Goal: Task Accomplishment & Management: Use online tool/utility

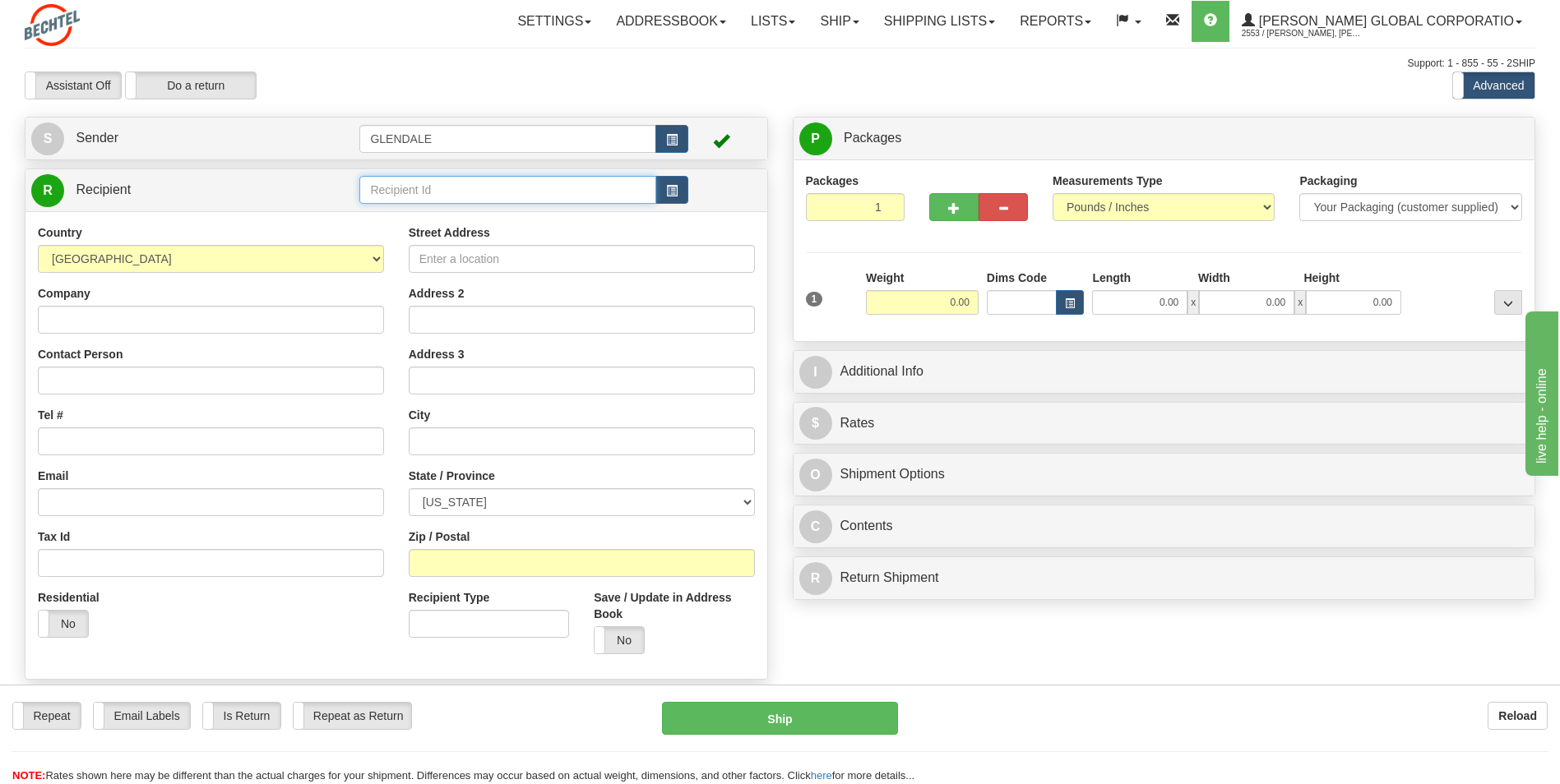
click at [618, 189] on input "text" at bounding box center [507, 190] width 296 height 28
click at [676, 191] on span "button" at bounding box center [672, 191] width 12 height 11
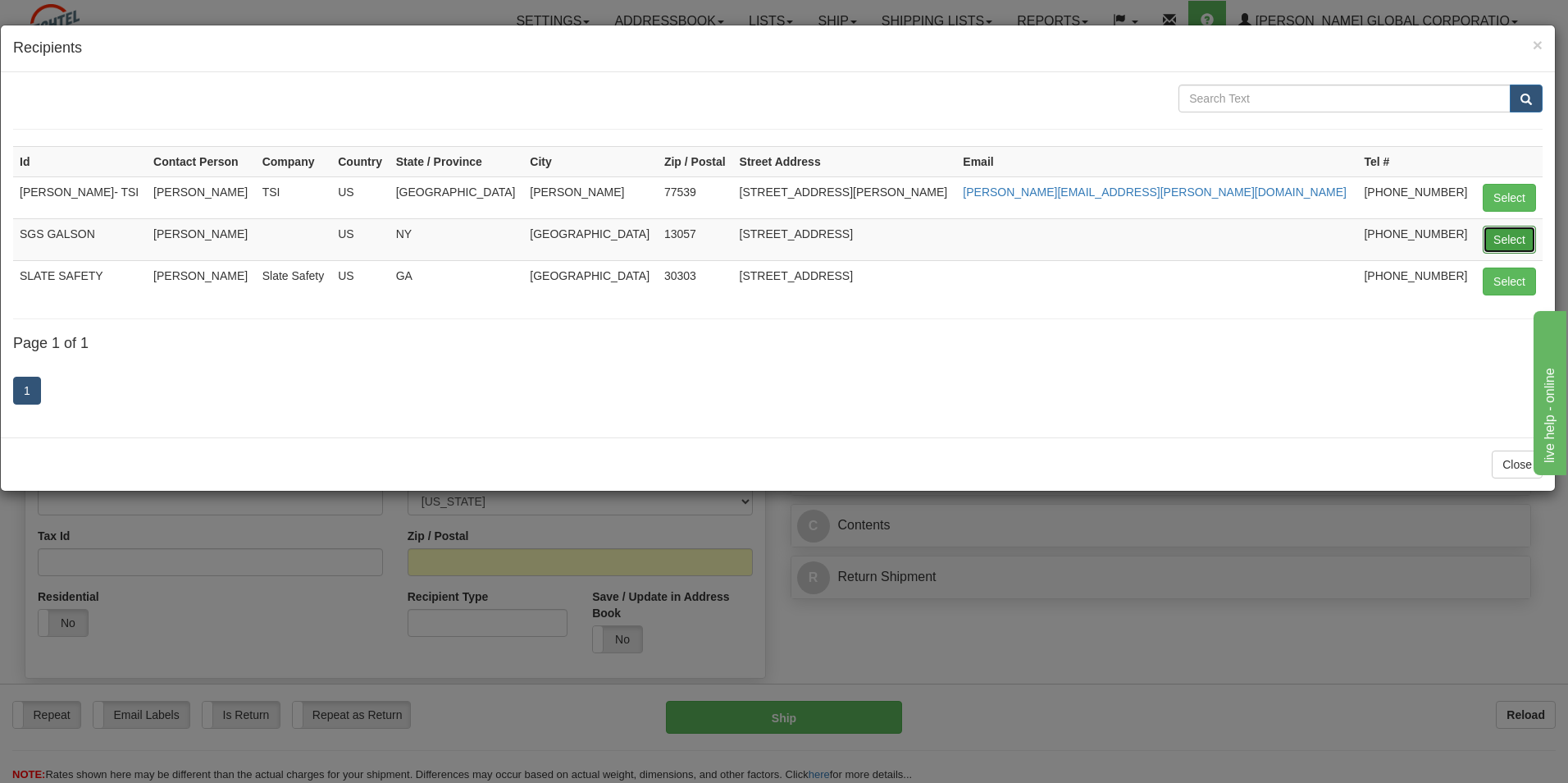
click at [1495, 247] on button "Select" at bounding box center [1509, 239] width 53 height 27
type input "SGS GALSON"
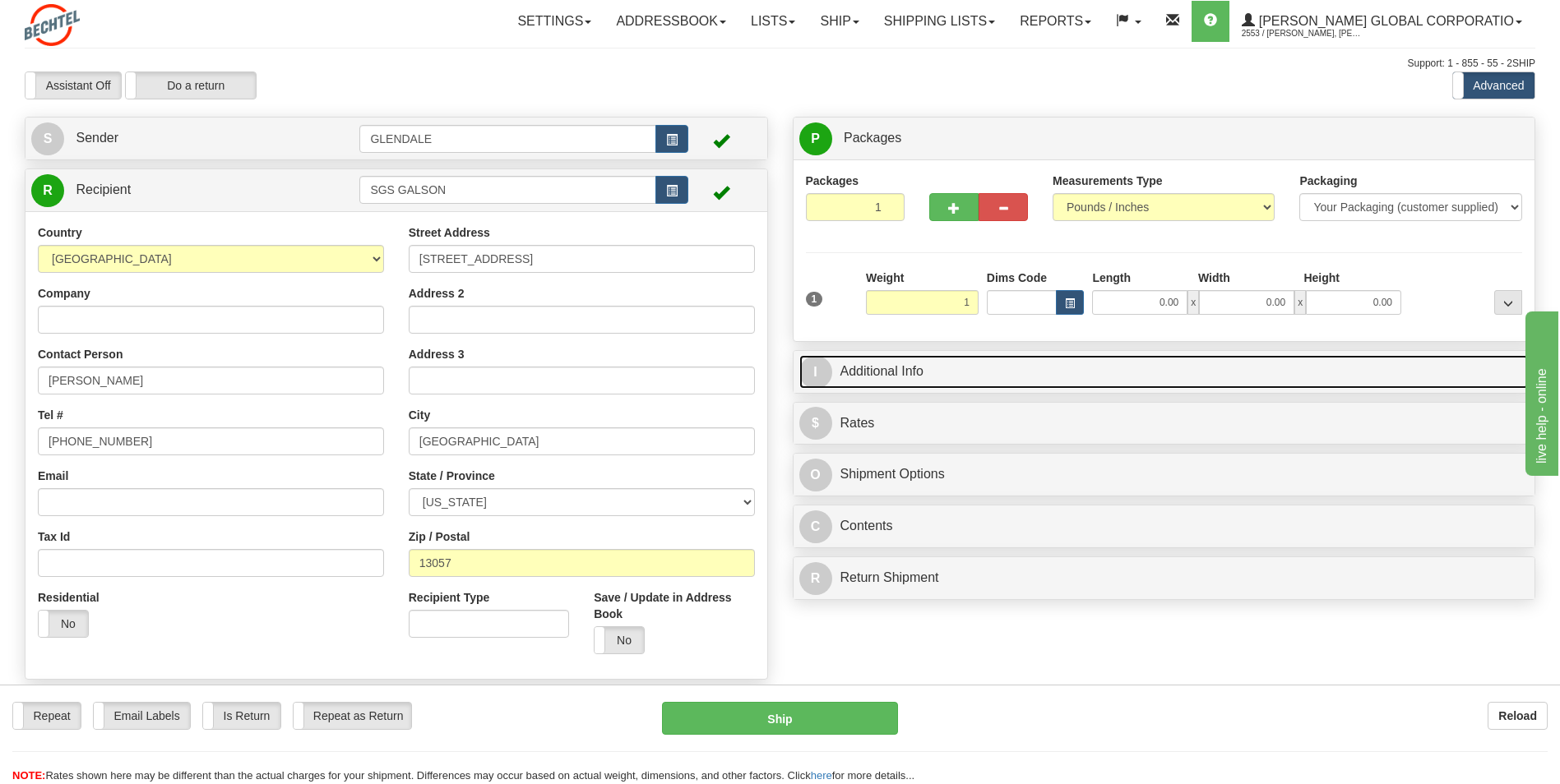
type input "1.00"
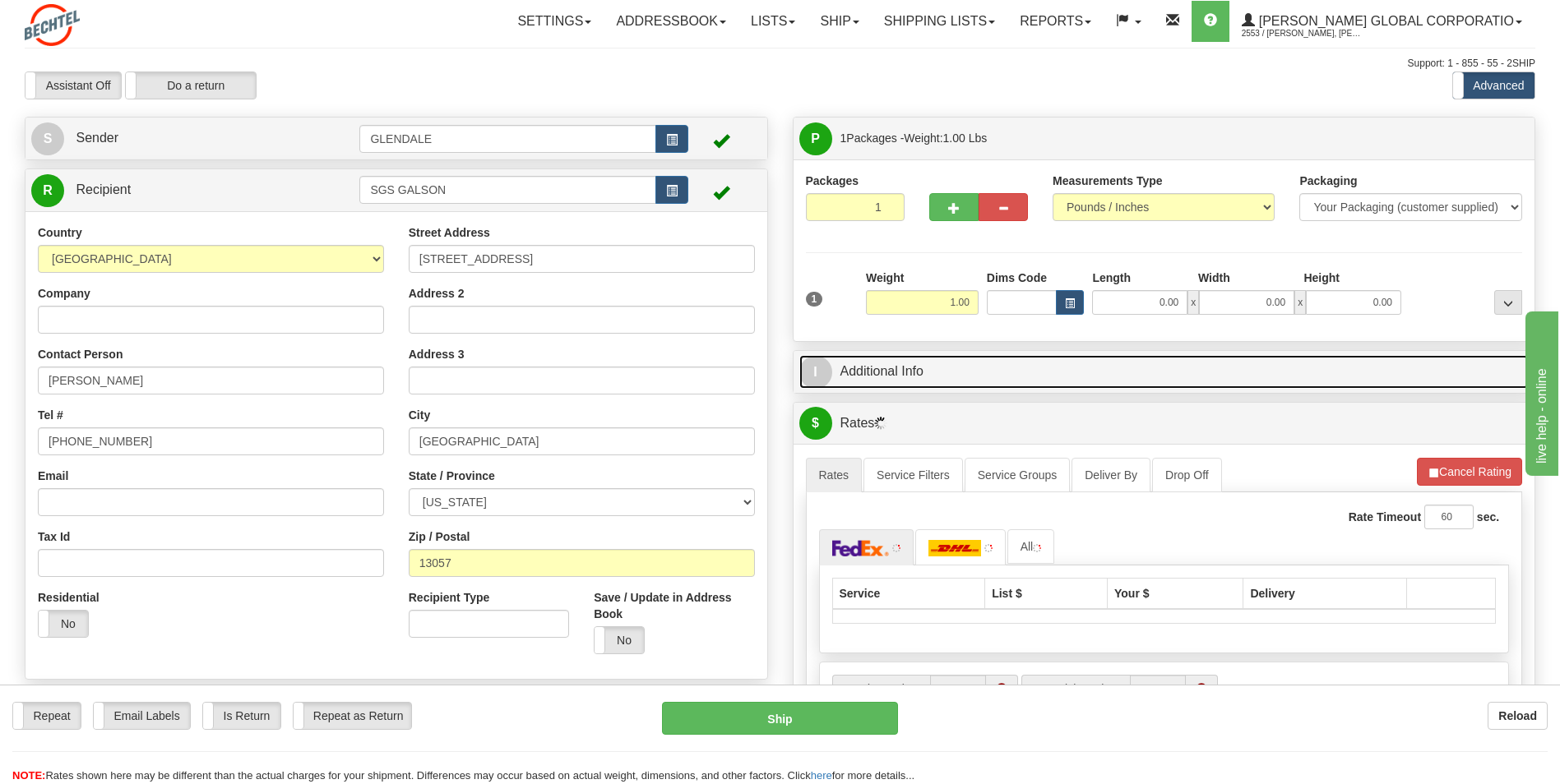
click at [902, 373] on link "I Additional Info" at bounding box center [1164, 371] width 730 height 33
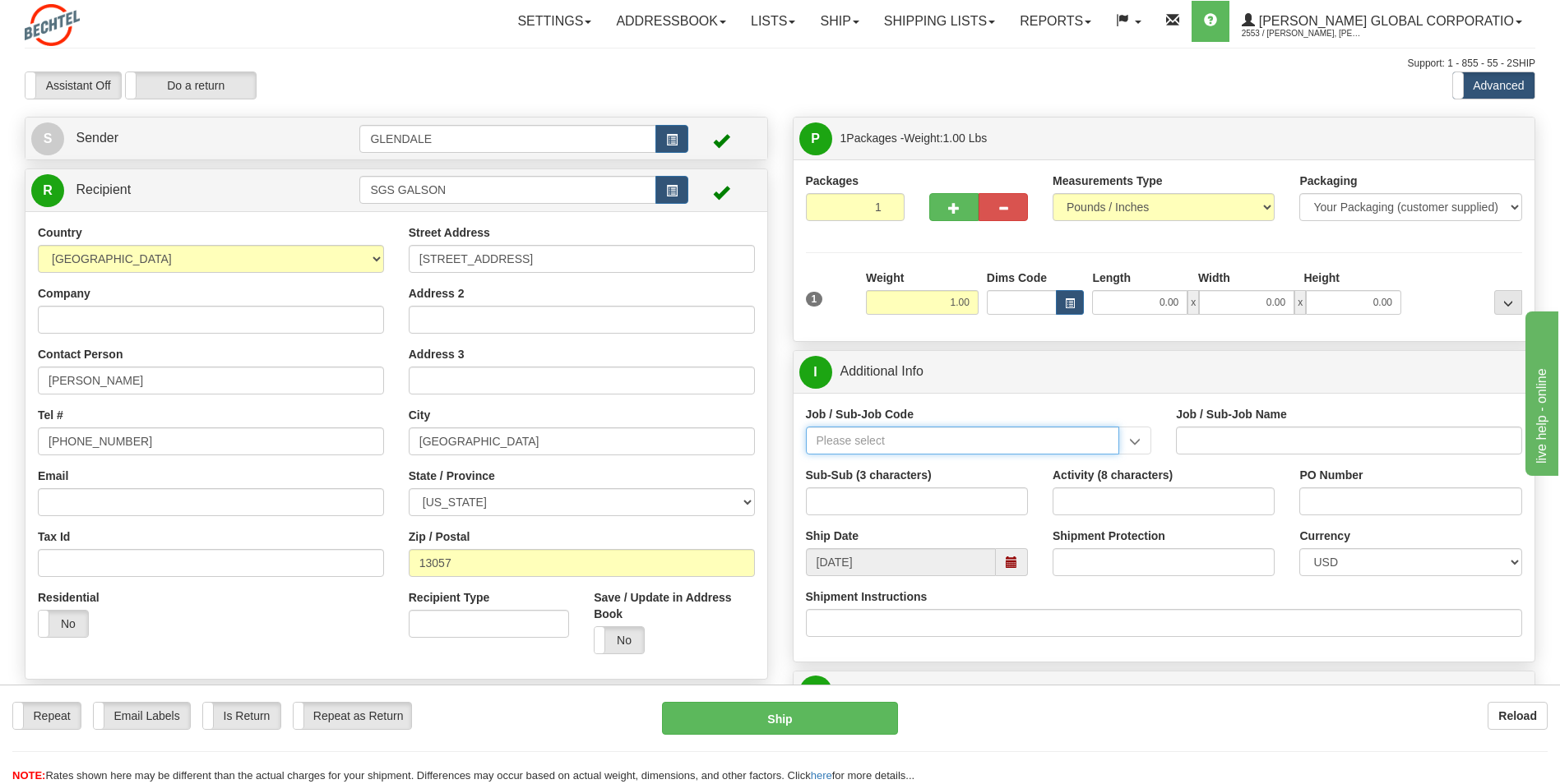
click at [921, 431] on input "Job / Sub-Job Code" at bounding box center [963, 440] width 315 height 28
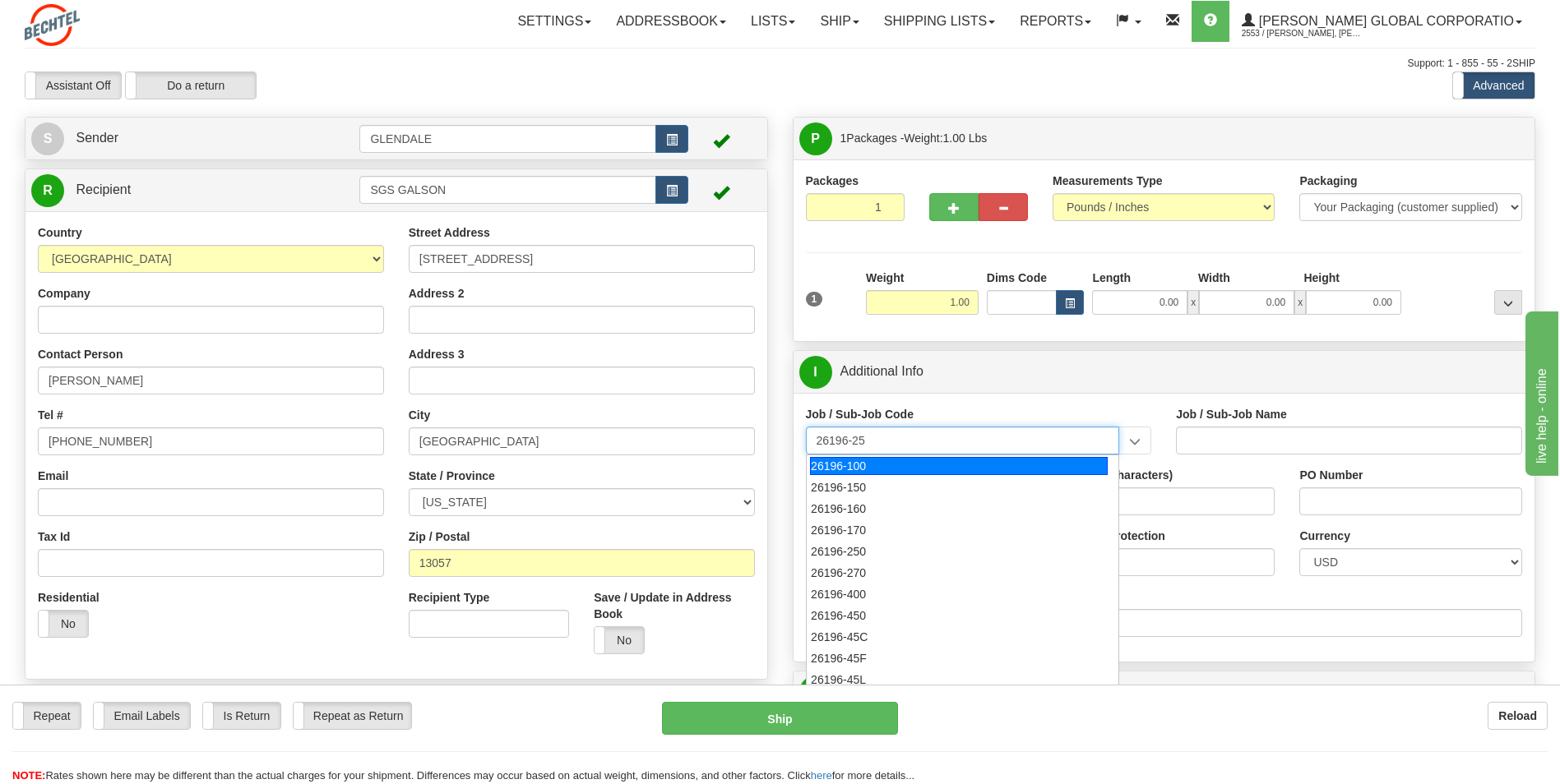
type input "26196-250"
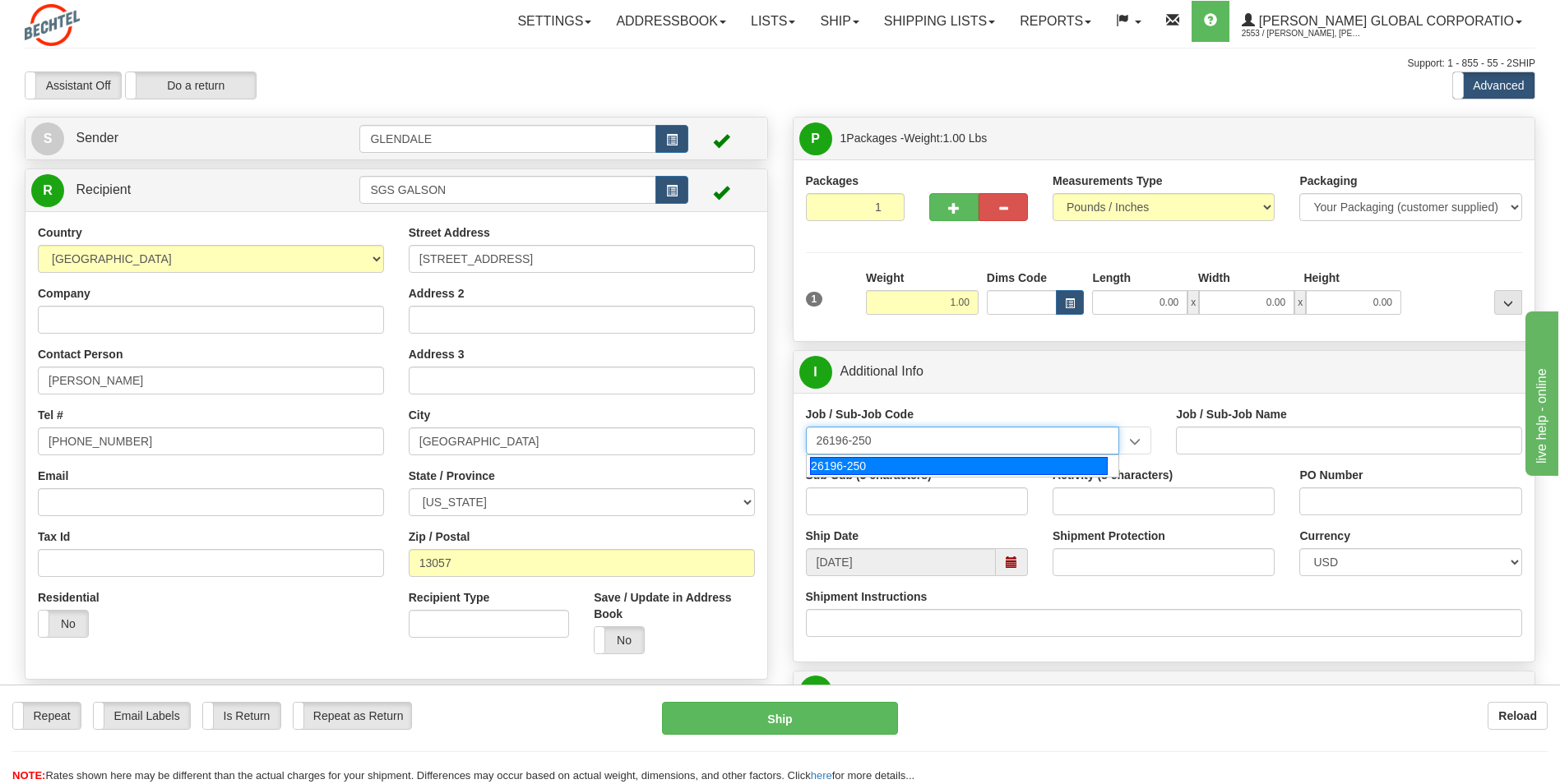
click at [919, 470] on div "26196-250" at bounding box center [958, 466] width 298 height 18
type input "PORT [PERSON_NAME] LNG - FIELD MATERIAL REQUISTIONS"
type input "26196-250"
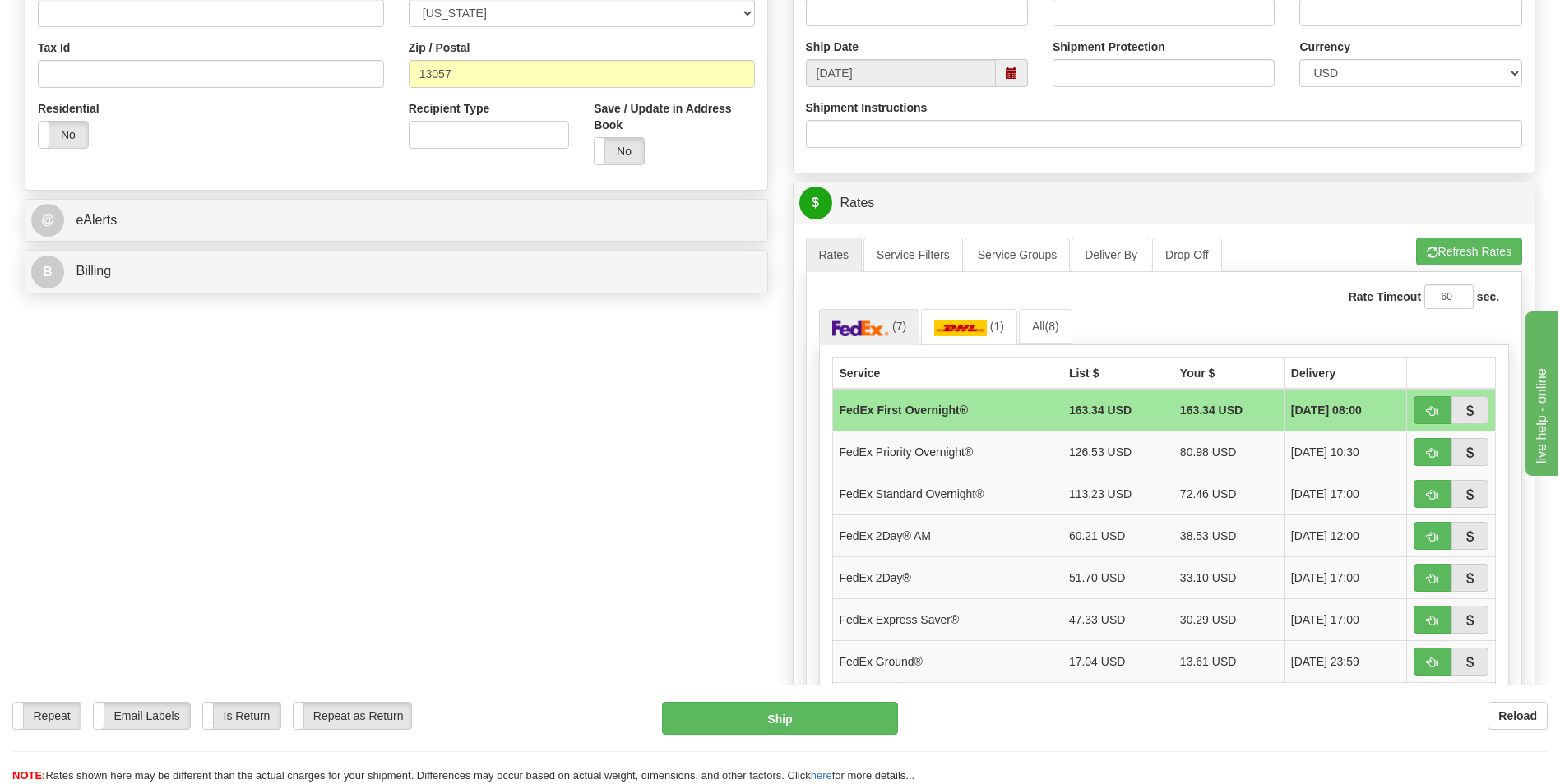
scroll to position [576, 0]
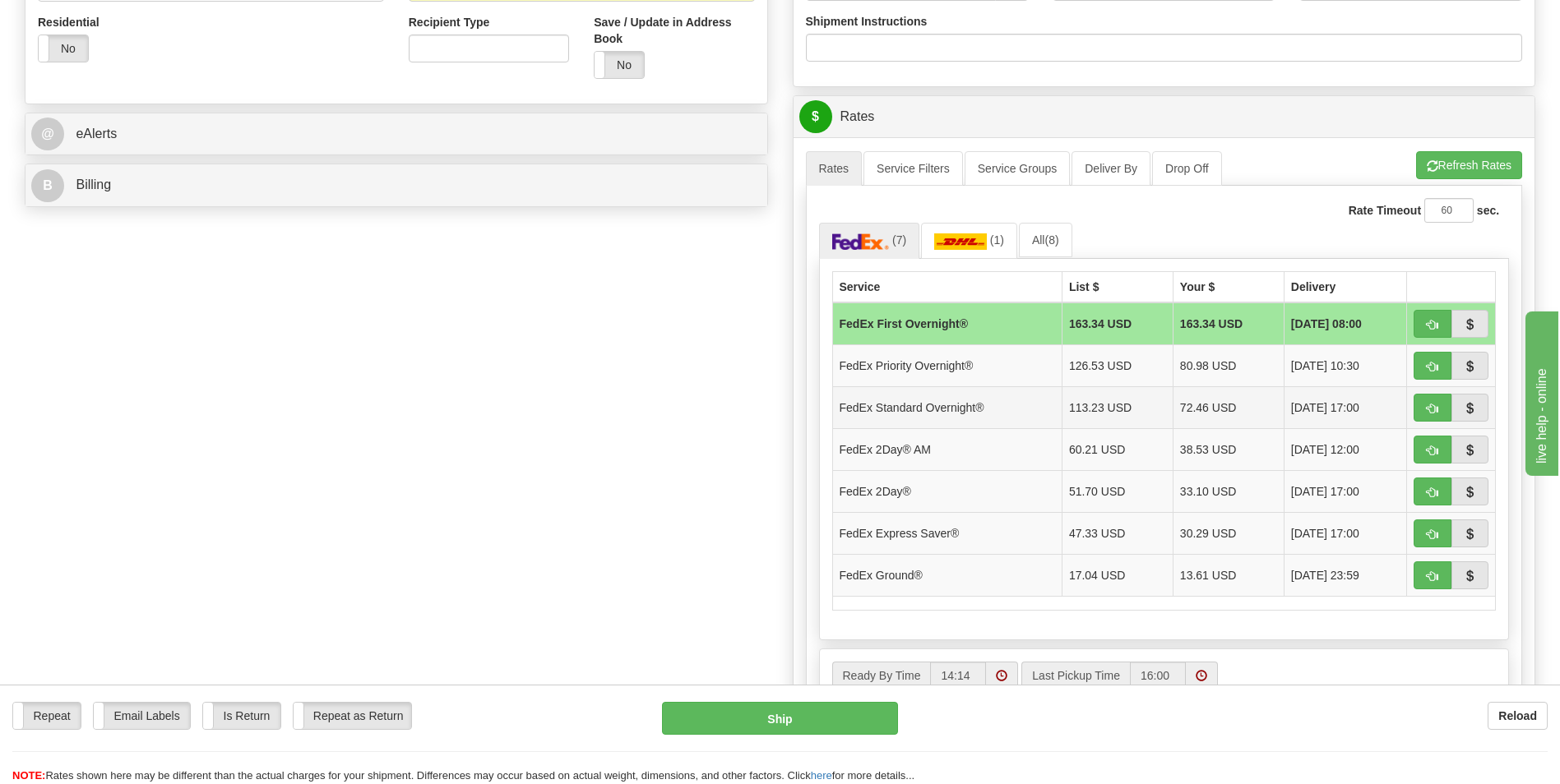
click at [992, 401] on td "FedEx Standard Overnight®" at bounding box center [947, 407] width 229 height 42
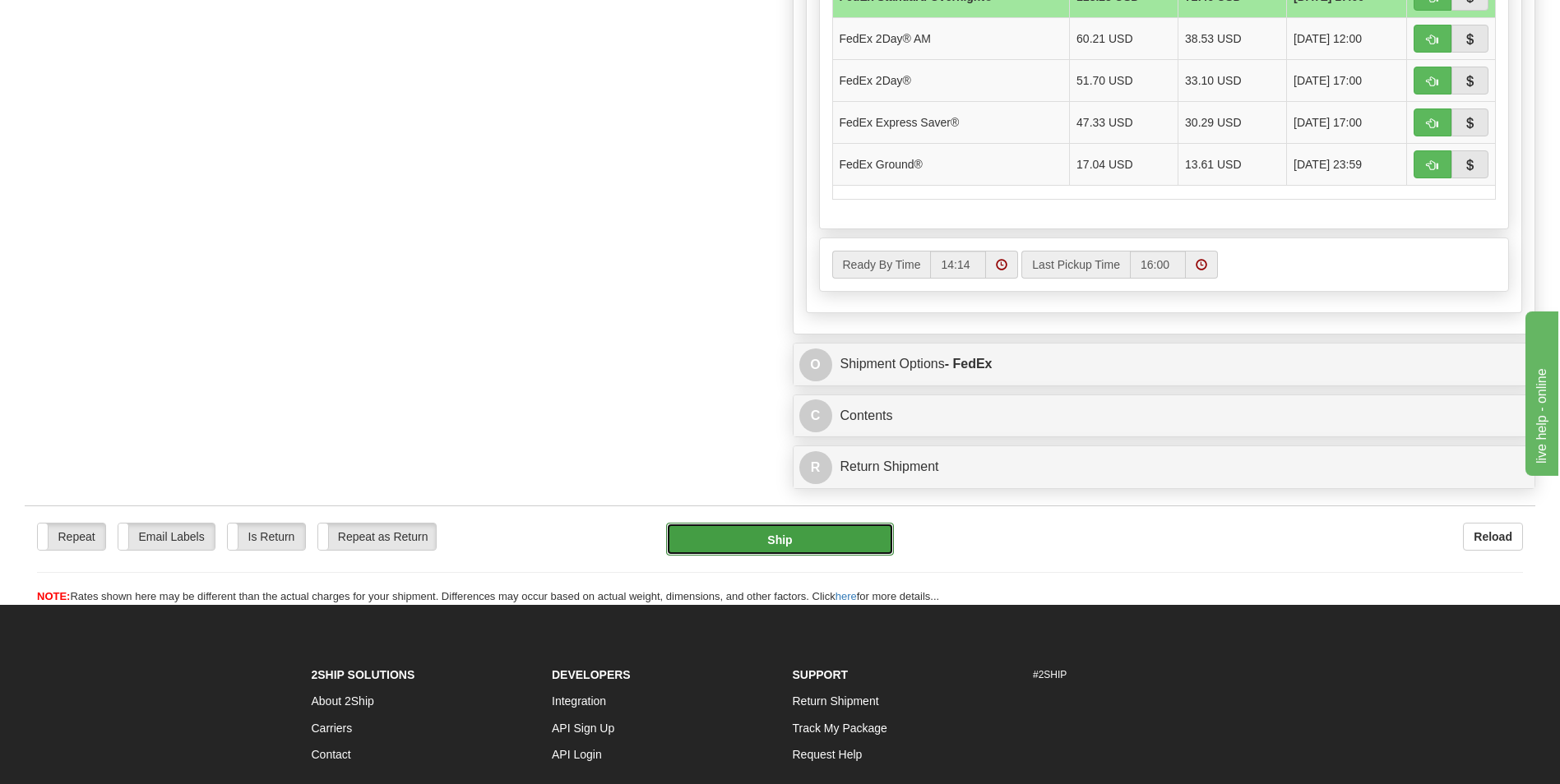
click at [792, 540] on button "Ship" at bounding box center [780, 538] width 227 height 32
type input "05"
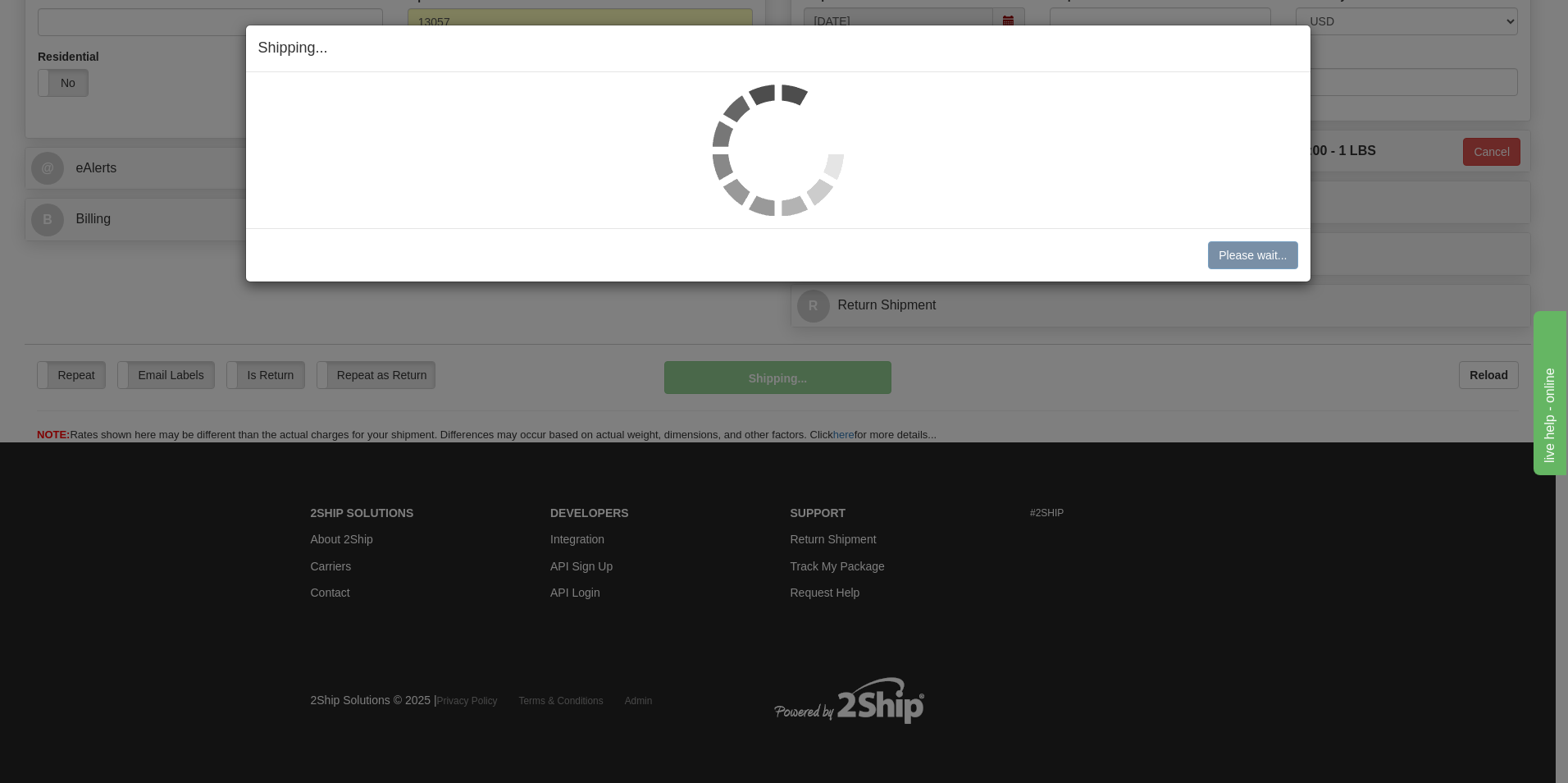
scroll to position [540, 0]
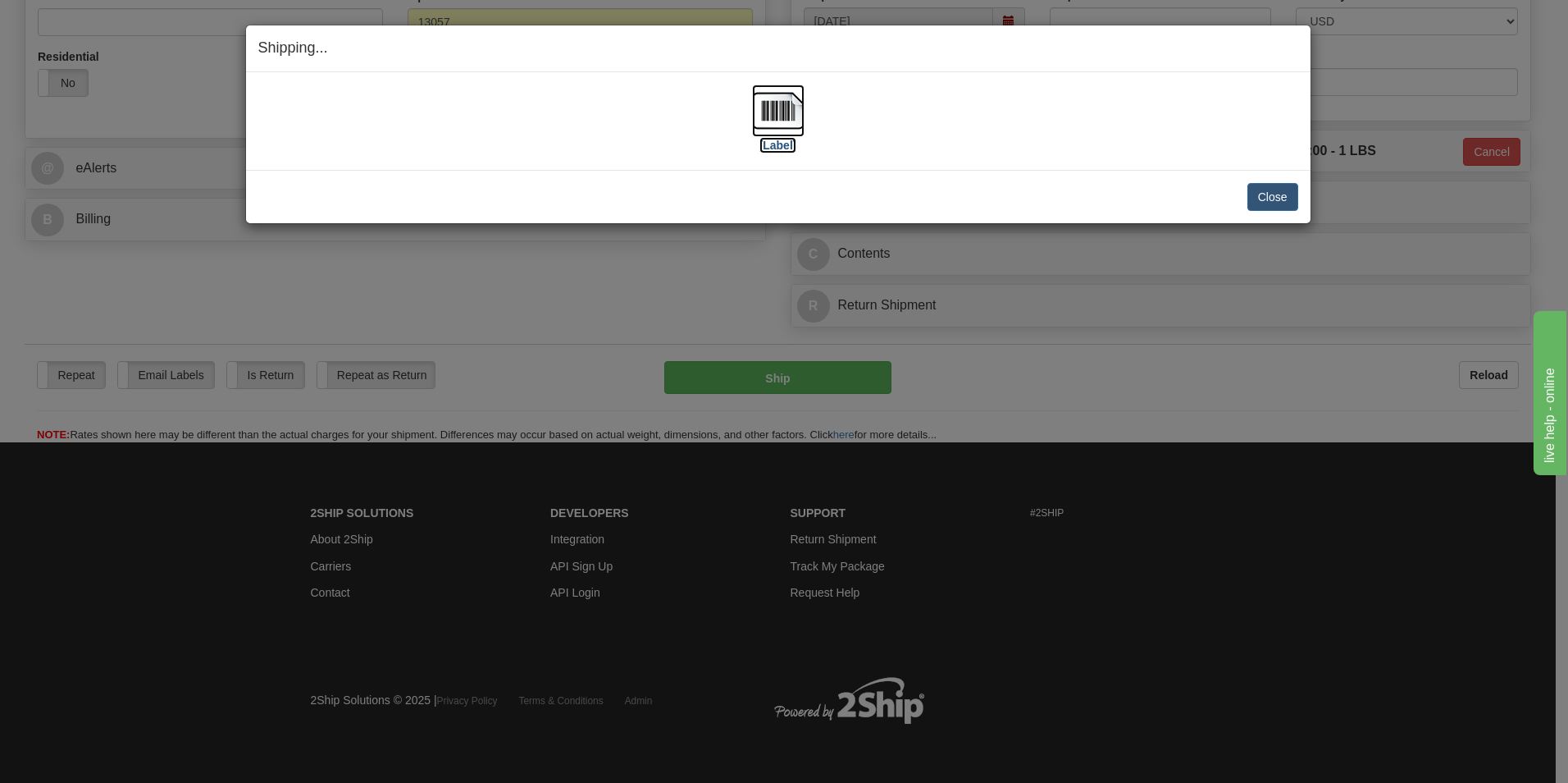
click at [780, 147] on label "[Label]" at bounding box center [779, 145] width 37 height 17
